Goal: Task Accomplishment & Management: Manage account settings

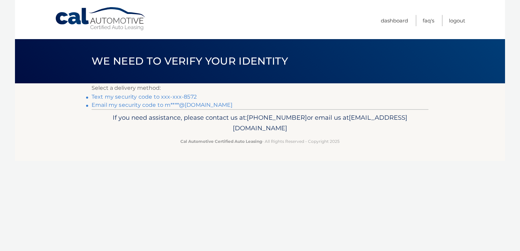
click at [185, 96] on link "Text my security code to xxx-xxx-8572" at bounding box center [144, 97] width 105 height 6
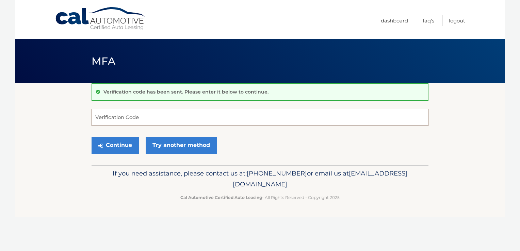
click at [100, 118] on input "Verification Code" at bounding box center [260, 117] width 337 height 17
type input "382140"
click at [92, 137] on button "Continue" at bounding box center [115, 145] width 47 height 17
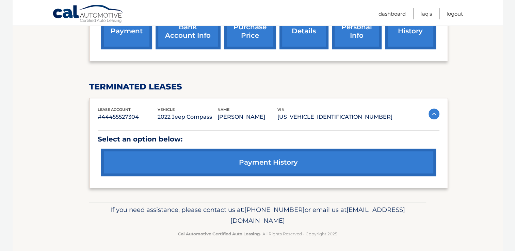
scroll to position [254, 0]
click at [284, 164] on link "payment history" at bounding box center [268, 162] width 335 height 28
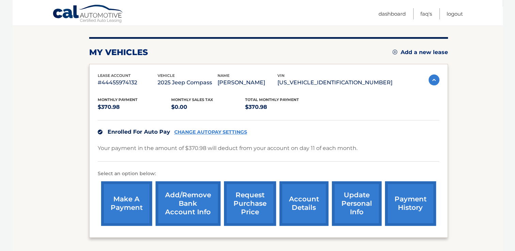
scroll to position [63, 0]
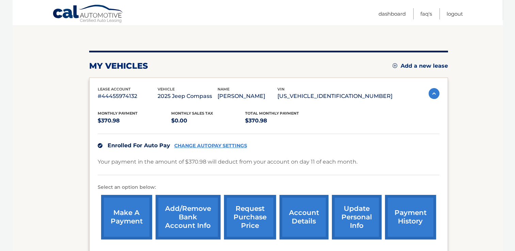
click at [219, 147] on link "CHANGE AUTOPAY SETTINGS" at bounding box center [210, 146] width 73 height 6
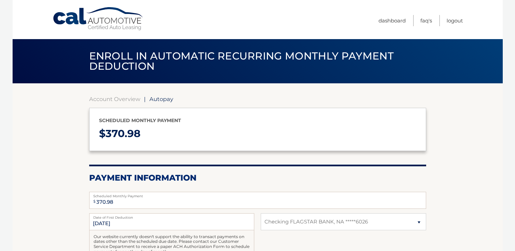
select select "YWZkMDlhM2QtMzlmZS00ZGZkLWEzZDUtZmIyNzc2OWFkOGRk"
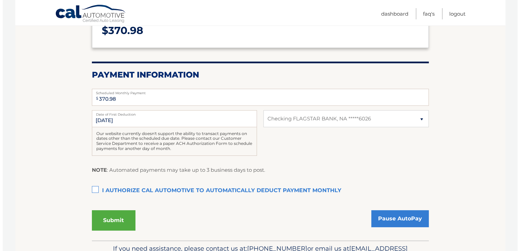
scroll to position [109, 0]
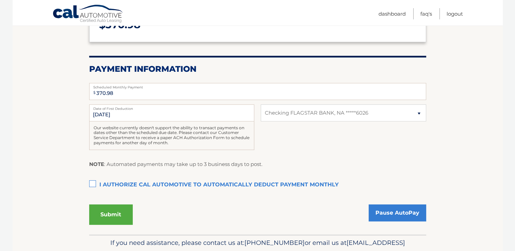
click at [93, 184] on label "I authorize cal automotive to automatically deduct payment monthly This checkbo…" at bounding box center [257, 185] width 337 height 14
click at [0, 0] on input "I authorize cal automotive to automatically deduct payment monthly This checkbo…" at bounding box center [0, 0] width 0 height 0
click at [116, 214] on button "Submit" at bounding box center [111, 215] width 44 height 20
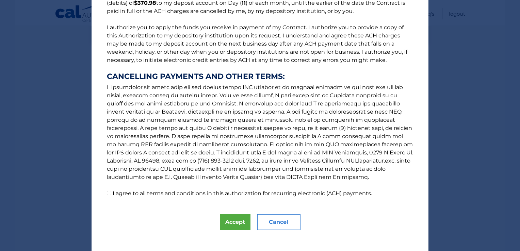
scroll to position [78, 0]
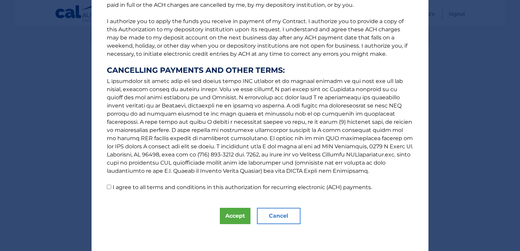
click at [107, 186] on input "I agree to all terms and conditions in this authorization for recurring electro…" at bounding box center [109, 187] width 4 height 4
checkbox input "true"
click at [238, 215] on button "Accept" at bounding box center [235, 216] width 31 height 16
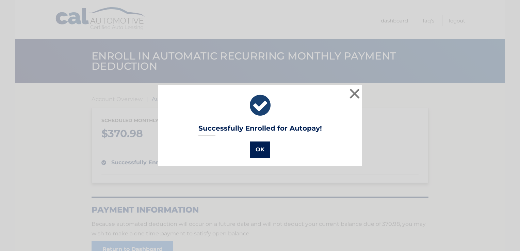
click at [260, 150] on button "OK" at bounding box center [260, 150] width 20 height 16
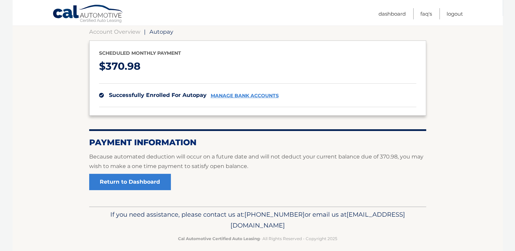
scroll to position [68, 0]
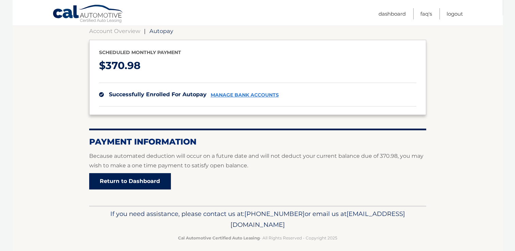
click at [125, 179] on link "Return to Dashboard" at bounding box center [130, 181] width 82 height 16
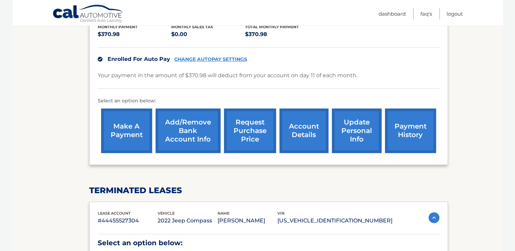
scroll to position [177, 0]
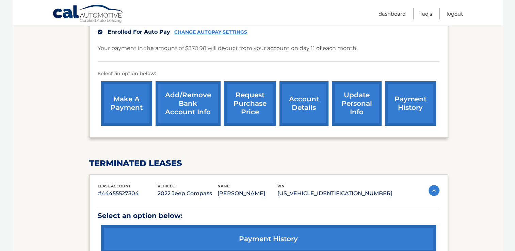
click at [266, 236] on link "payment history" at bounding box center [268, 239] width 335 height 28
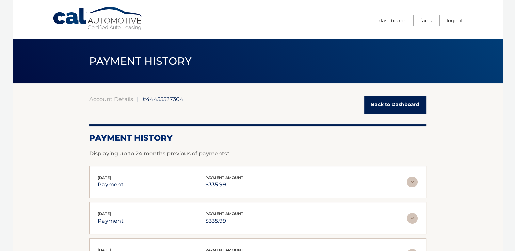
click at [399, 110] on link "Back to Dashboard" at bounding box center [395, 105] width 62 height 18
